Goal: Task Accomplishment & Management: Manage account settings

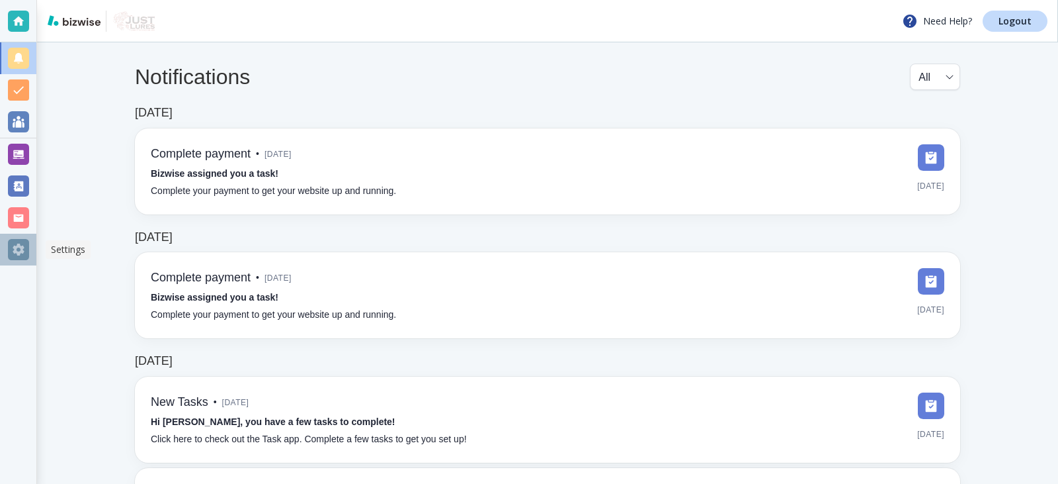
click at [18, 252] on div at bounding box center [18, 249] width 21 height 21
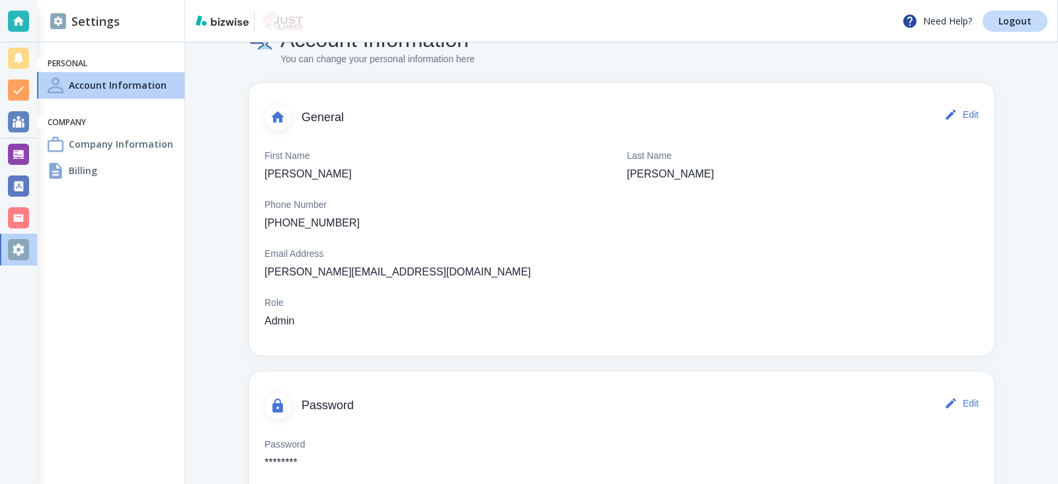
scroll to position [71, 0]
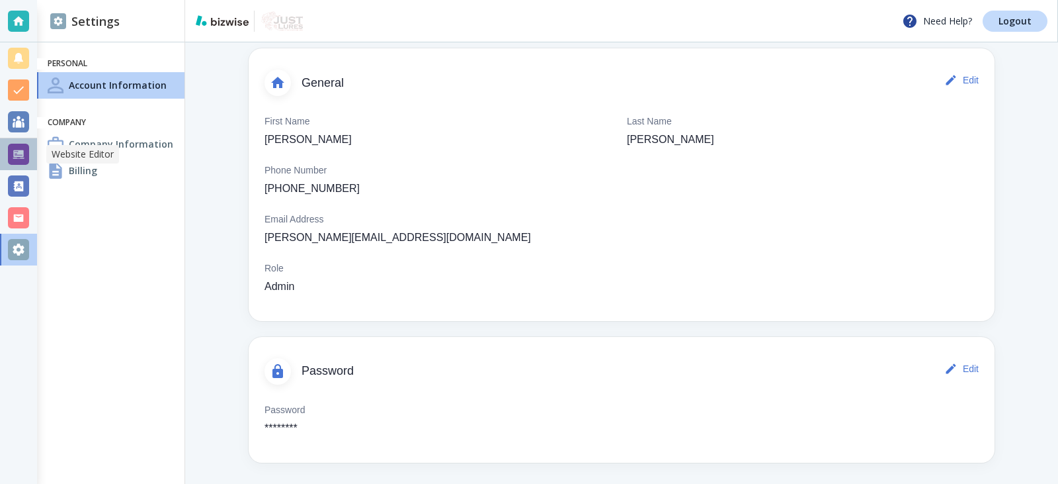
click at [12, 159] on div at bounding box center [18, 154] width 21 height 21
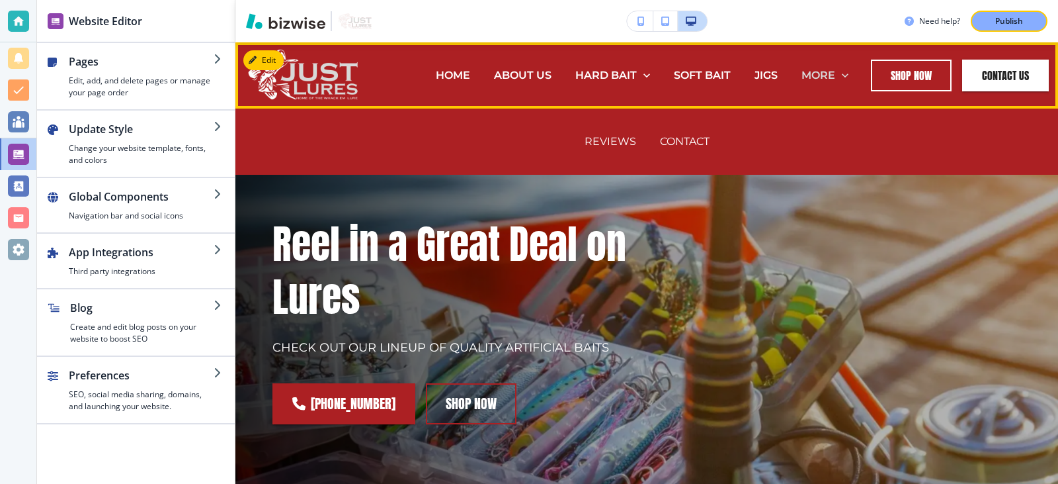
click at [842, 75] on icon at bounding box center [845, 75] width 7 height 4
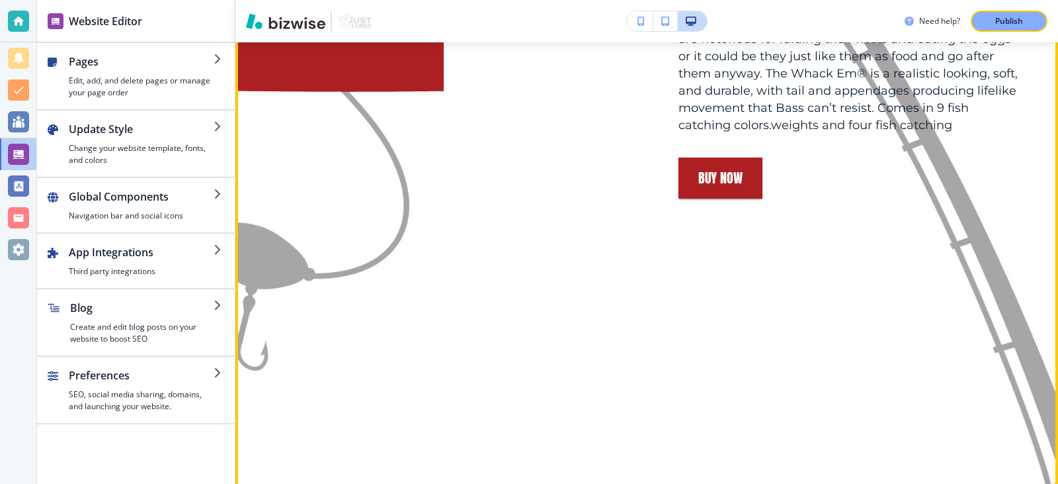
scroll to position [860, 0]
